Goal: Task Accomplishment & Management: Use online tool/utility

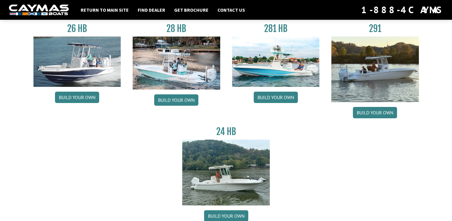
scroll to position [48, 0]
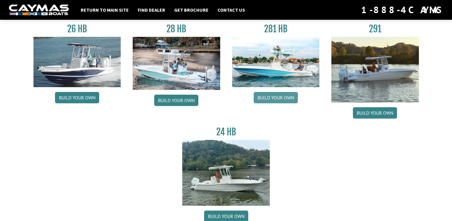
click at [280, 95] on link "Build your own" at bounding box center [276, 97] width 44 height 11
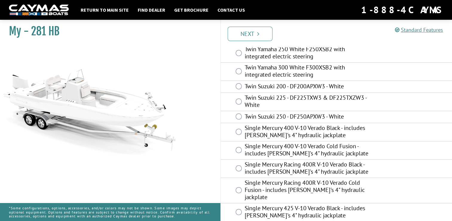
scroll to position [106, 0]
click at [253, 31] on link "Next" at bounding box center [250, 34] width 45 height 14
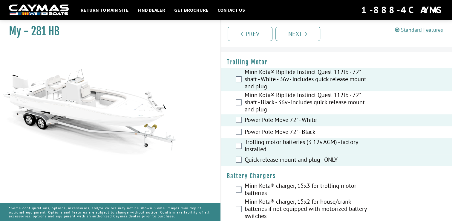
scroll to position [51, 0]
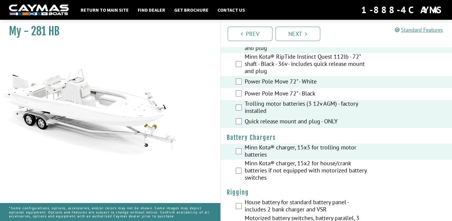
click at [238, 163] on div "Minn Kota® charger, 15x2 for house/crank batteries if not equipped with motoriz…" at bounding box center [337, 170] width 232 height 23
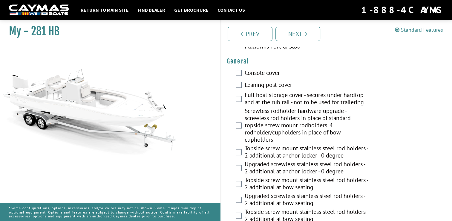
scroll to position [496, 0]
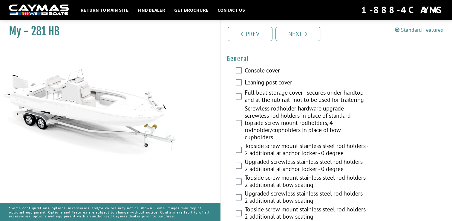
click at [247, 79] on label "Leaning post cover" at bounding box center [307, 83] width 125 height 9
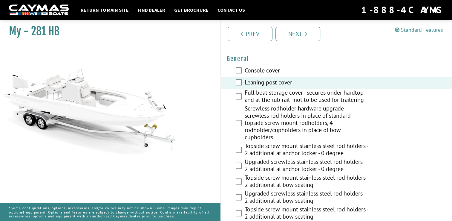
click at [247, 79] on label "Leaning post cover" at bounding box center [307, 83] width 125 height 9
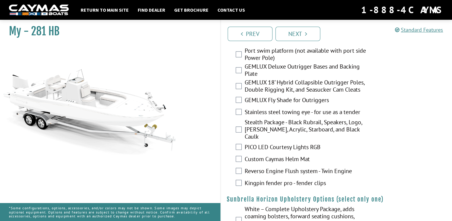
scroll to position [1161, 0]
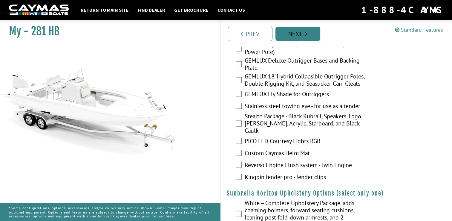
click at [300, 35] on link "Next" at bounding box center [298, 34] width 45 height 14
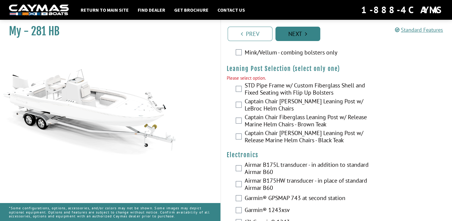
scroll to position [1602, 0]
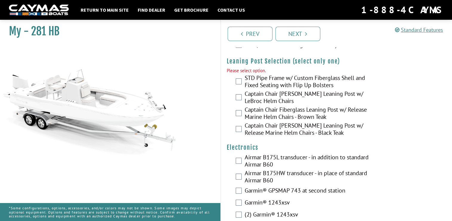
click at [242, 74] on div "STD Pipe Frame w/ Custom Fiberglass Shell and Fixed Seating with Flip Up Bolste…" at bounding box center [337, 82] width 232 height 16
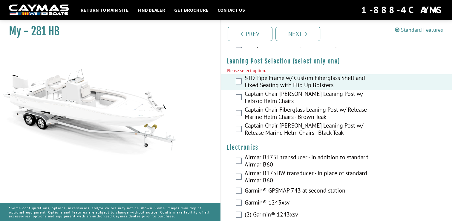
click at [237, 92] on fieldset "Please select option. STD Pipe Frame w/ Custom Fiberglass Shell and Fixed Seati…" at bounding box center [337, 102] width 220 height 70
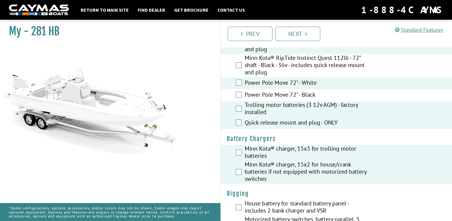
scroll to position [0, 0]
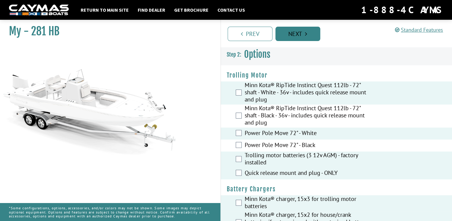
click at [285, 36] on link "Next" at bounding box center [298, 34] width 45 height 14
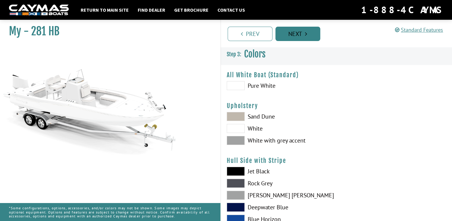
click at [285, 36] on link "Next" at bounding box center [298, 34] width 45 height 14
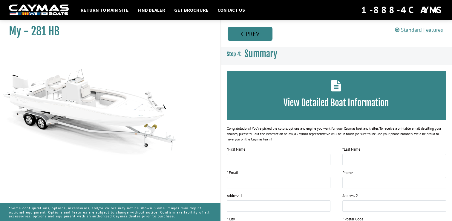
click at [259, 33] on link "Prev" at bounding box center [250, 34] width 45 height 14
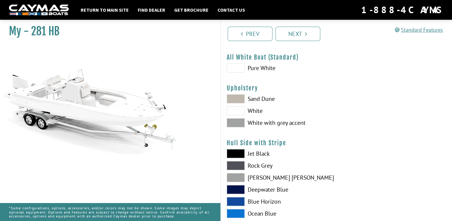
scroll to position [18, 0]
click at [239, 123] on span at bounding box center [236, 122] width 18 height 9
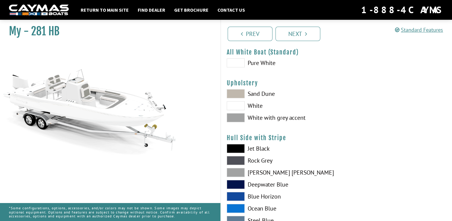
scroll to position [23, 0]
click at [235, 86] on h4 "Upholstery" at bounding box center [337, 82] width 220 height 7
click at [232, 93] on span at bounding box center [236, 93] width 18 height 9
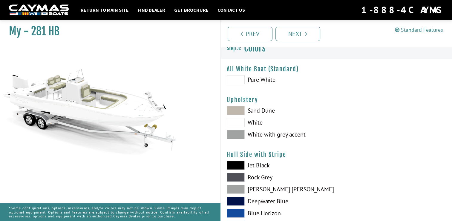
scroll to position [6, 0]
click at [238, 79] on span at bounding box center [236, 79] width 18 height 9
click at [239, 125] on span at bounding box center [236, 122] width 18 height 9
click at [233, 130] on span at bounding box center [236, 134] width 18 height 9
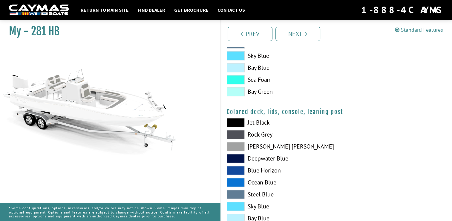
scroll to position [650, 0]
click at [242, 89] on span at bounding box center [236, 91] width 18 height 9
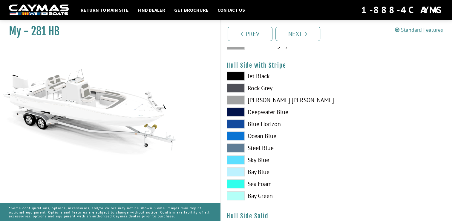
scroll to position [96, 0]
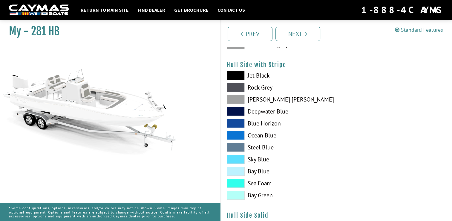
click at [238, 148] on span at bounding box center [236, 147] width 18 height 9
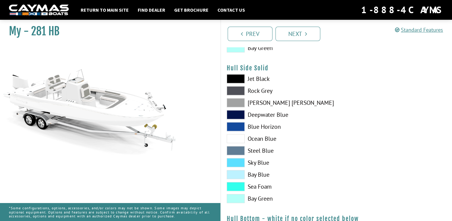
scroll to position [247, 0]
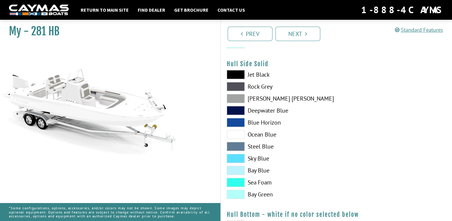
click at [240, 144] on span at bounding box center [236, 146] width 18 height 9
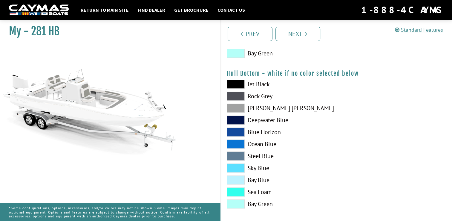
scroll to position [388, 0]
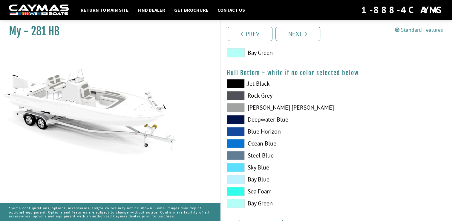
click at [238, 158] on span at bounding box center [236, 155] width 18 height 9
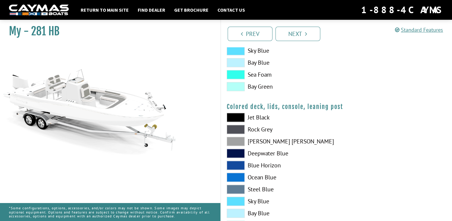
scroll to position [693, 0]
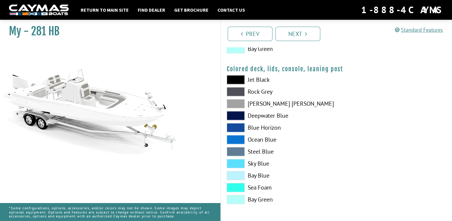
click at [236, 150] on span at bounding box center [236, 151] width 18 height 9
click at [309, 33] on link "Next" at bounding box center [298, 34] width 45 height 14
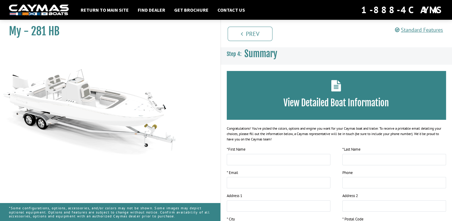
scroll to position [111, 0]
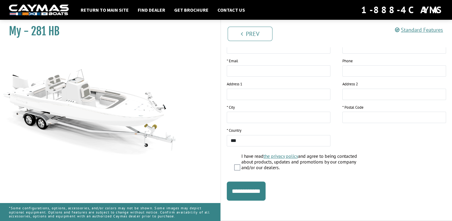
click at [21, 173] on div "My - 281 HB" at bounding box center [107, 127] width 226 height 221
click at [16, 175] on div "My - 281 HB" at bounding box center [107, 127] width 226 height 221
